Goal: Find specific page/section: Find specific page/section

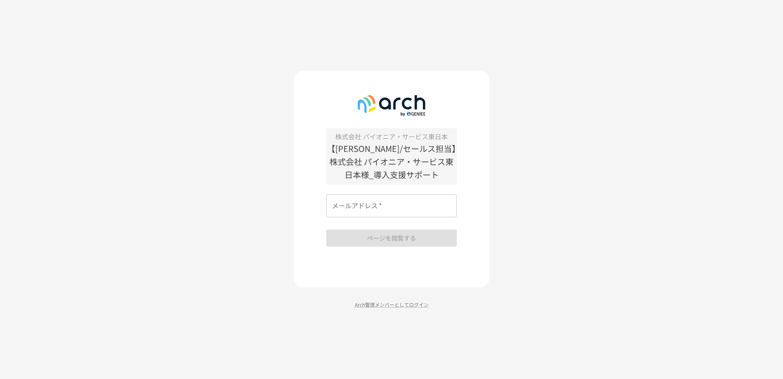
click at [435, 202] on input "メールアドレス   *" at bounding box center [391, 205] width 131 height 23
type input "**********"
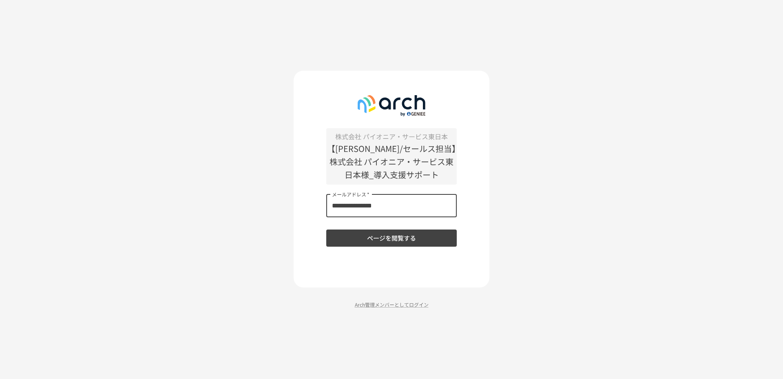
click at [393, 239] on button "ページを閲覧する" at bounding box center [391, 237] width 131 height 17
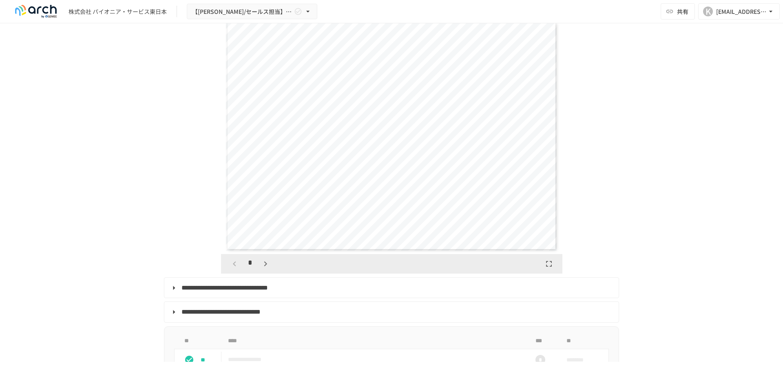
scroll to position [1089, 0]
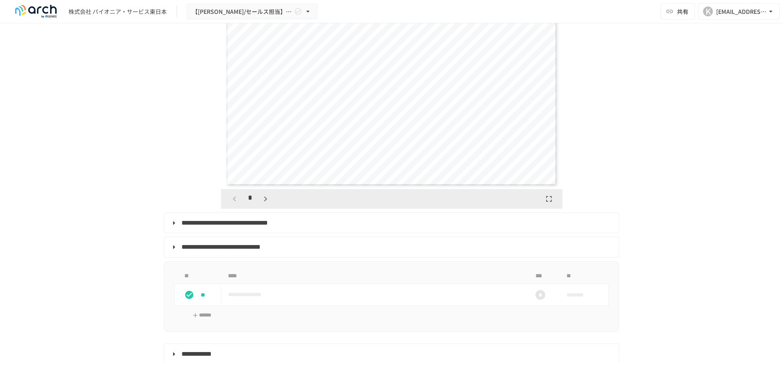
click at [265, 204] on icon "button" at bounding box center [266, 199] width 10 height 10
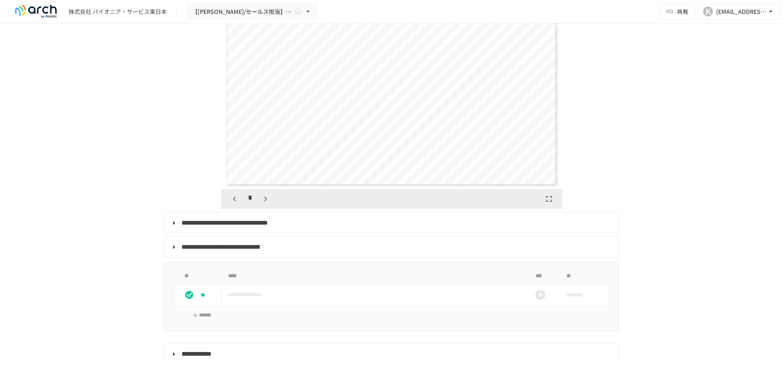
click at [265, 204] on icon "button" at bounding box center [266, 199] width 10 height 10
click at [265, 204] on icon "button" at bounding box center [270, 199] width 10 height 10
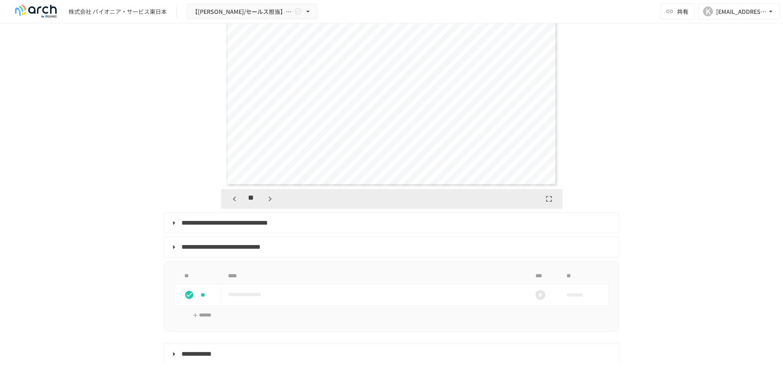
click at [265, 204] on icon "button" at bounding box center [270, 199] width 10 height 10
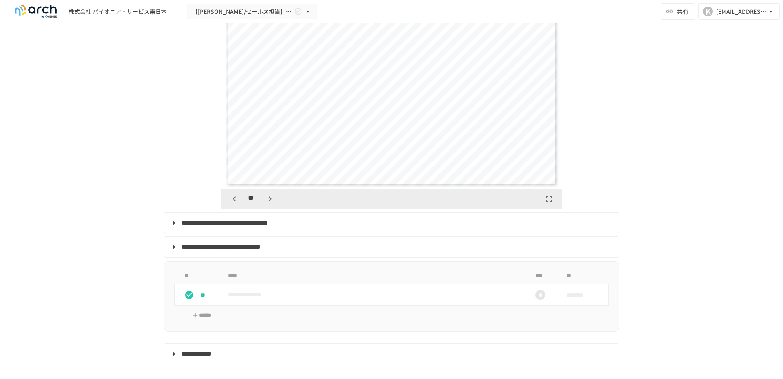
click at [265, 204] on icon "button" at bounding box center [270, 199] width 10 height 10
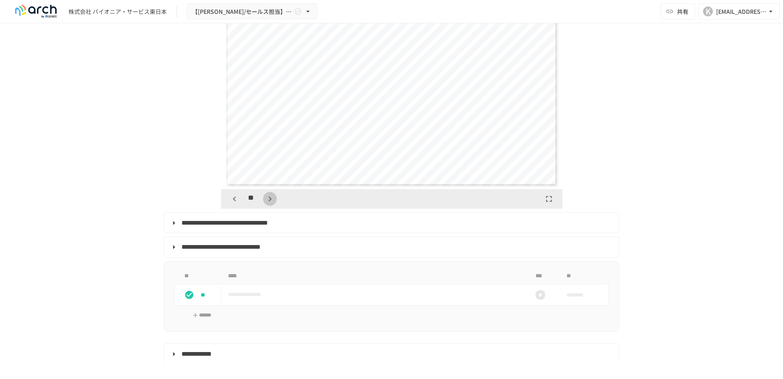
click at [265, 204] on icon "button" at bounding box center [270, 199] width 10 height 10
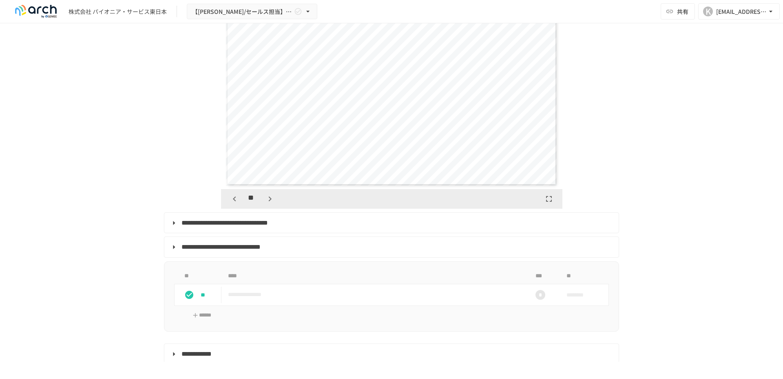
click at [265, 204] on icon "button" at bounding box center [270, 199] width 10 height 10
click at [265, 206] on div "**" at bounding box center [252, 199] width 49 height 14
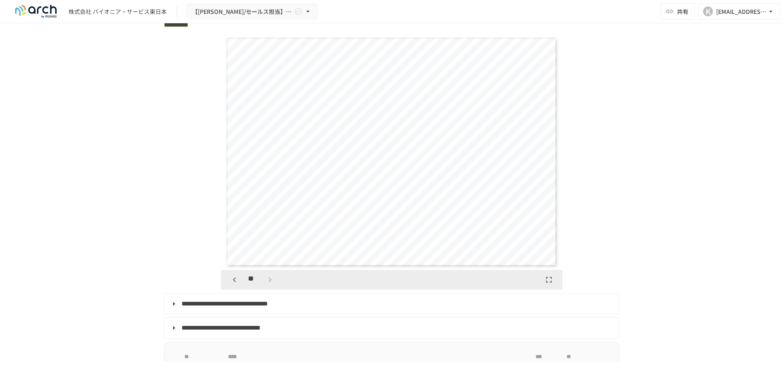
scroll to position [1008, 0]
